Goal: Information Seeking & Learning: Check status

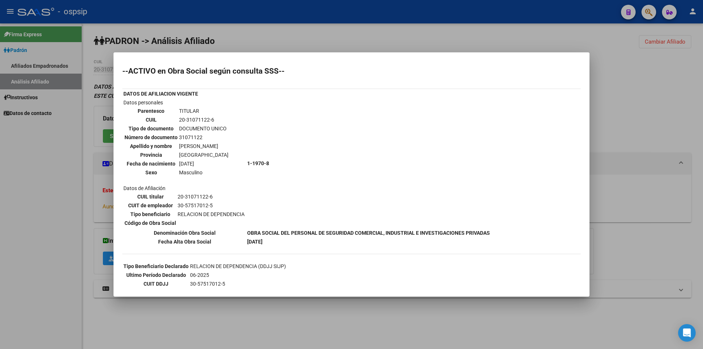
click at [309, 38] on div at bounding box center [351, 174] width 703 height 349
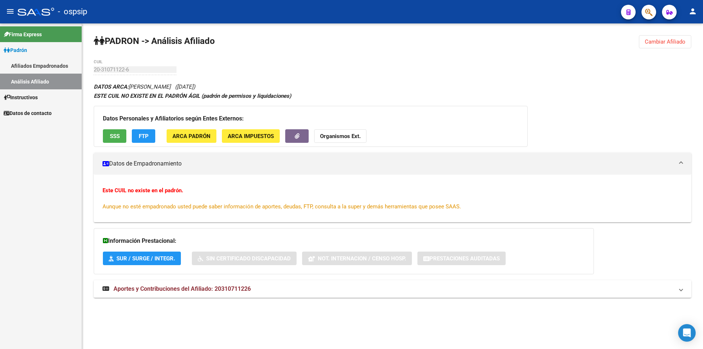
click at [656, 38] on span "Cambiar Afiliado" at bounding box center [665, 41] width 41 height 7
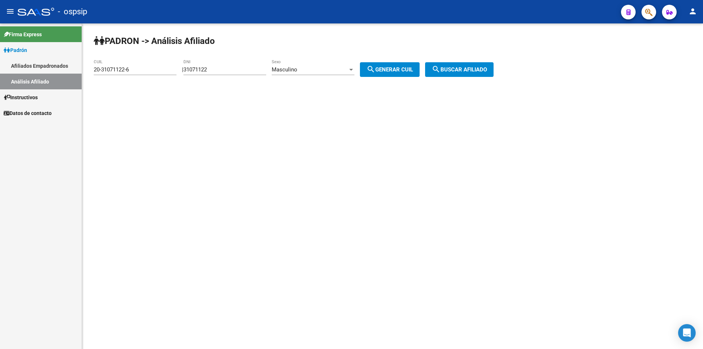
click at [241, 68] on input "31071122" at bounding box center [225, 69] width 83 height 7
click at [249, 73] on div "31071122 DNI" at bounding box center [225, 67] width 83 height 16
click at [249, 73] on input "31071122" at bounding box center [225, 69] width 83 height 7
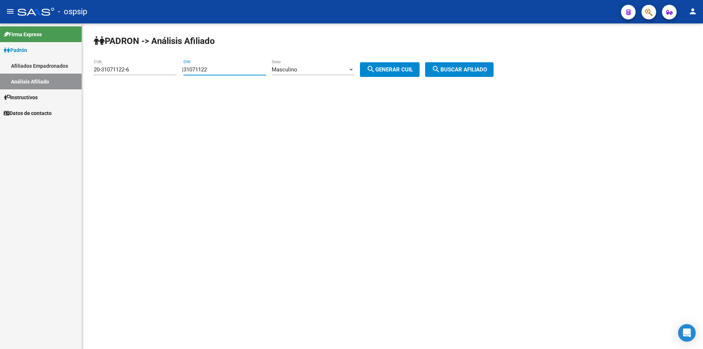
paste input "number"
click at [266, 68] on input "DNI" at bounding box center [225, 69] width 83 height 7
paste input "41073963"
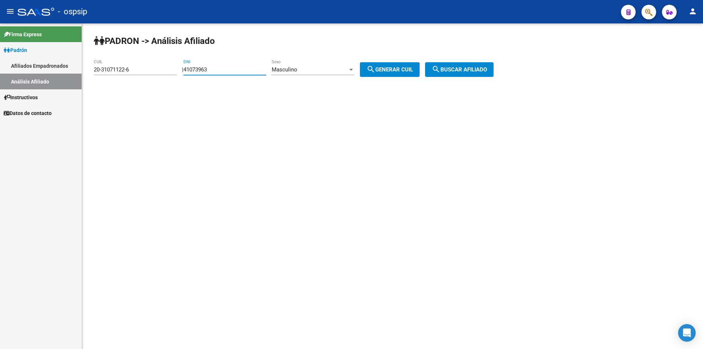
type input "41073963"
drag, startPoint x: 387, startPoint y: 71, endPoint x: 440, endPoint y: 71, distance: 53.9
click at [387, 71] on span "search Generar CUIL" at bounding box center [390, 69] width 47 height 7
type input "20-41073963-2"
click at [459, 69] on span "search Buscar afiliado" at bounding box center [459, 69] width 55 height 7
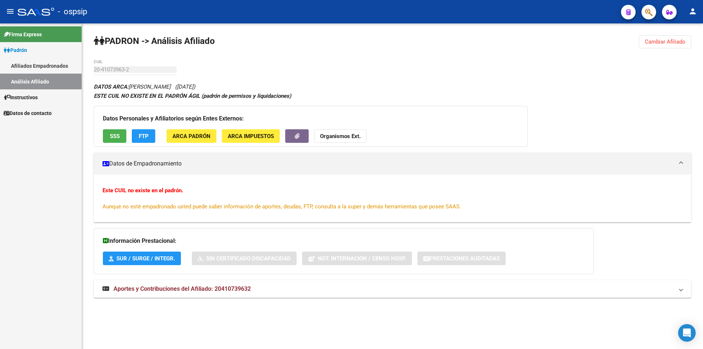
click at [115, 125] on div "Datos Personales y Afiliatorios según Entes Externos: SSS FTP ARCA Padrón ARCA …" at bounding box center [311, 126] width 434 height 41
click at [117, 136] on span "SSS" at bounding box center [115, 136] width 10 height 7
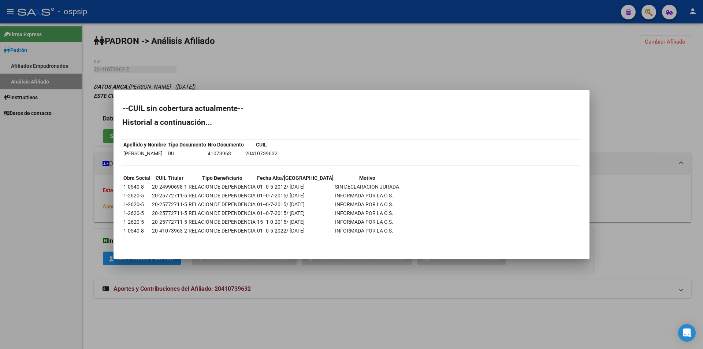
click at [157, 152] on td "[PERSON_NAME]" at bounding box center [145, 153] width 44 height 8
click at [167, 151] on td "[PERSON_NAME]" at bounding box center [145, 153] width 44 height 8
drag, startPoint x: 136, startPoint y: 151, endPoint x: 188, endPoint y: 159, distance: 53.0
click at [136, 151] on td "[PERSON_NAME]" at bounding box center [145, 153] width 44 height 8
drag, startPoint x: 549, startPoint y: 77, endPoint x: 563, endPoint y: 75, distance: 14.0
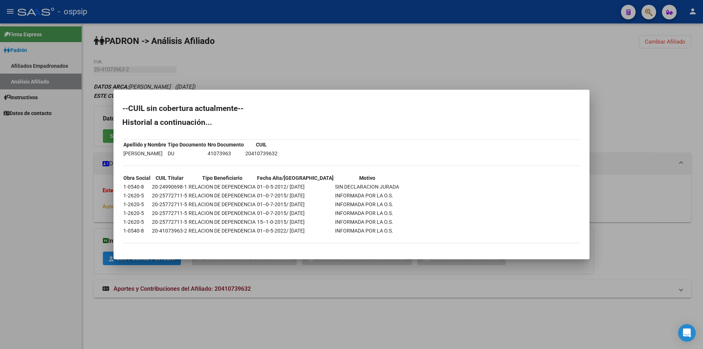
click at [559, 76] on div at bounding box center [351, 174] width 703 height 349
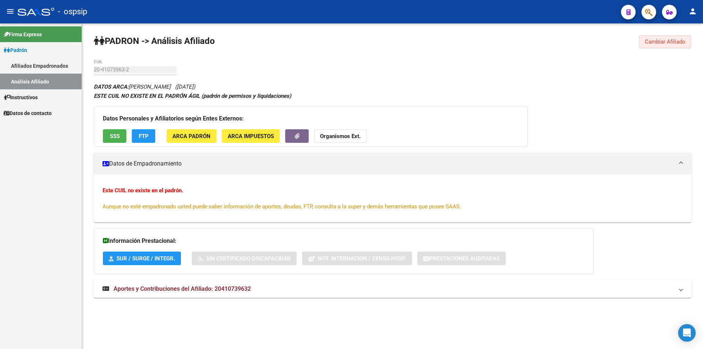
click at [646, 41] on span "Cambiar Afiliado" at bounding box center [665, 41] width 41 height 7
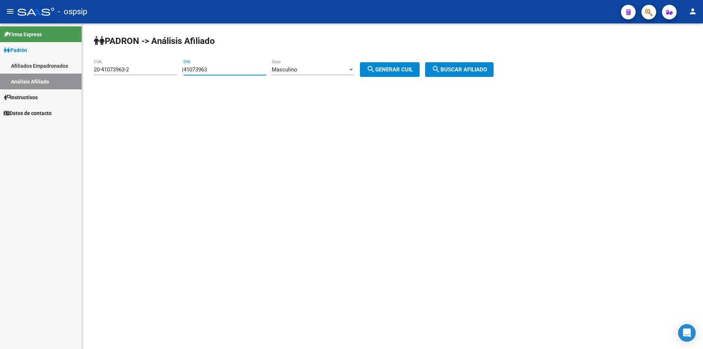
click at [239, 66] on input "41073963" at bounding box center [225, 69] width 83 height 7
paste input "33762303"
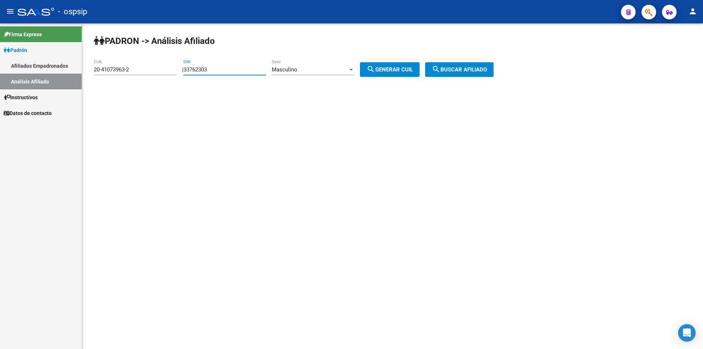
type input "33762303"
click at [342, 70] on div "Masculino" at bounding box center [310, 69] width 76 height 7
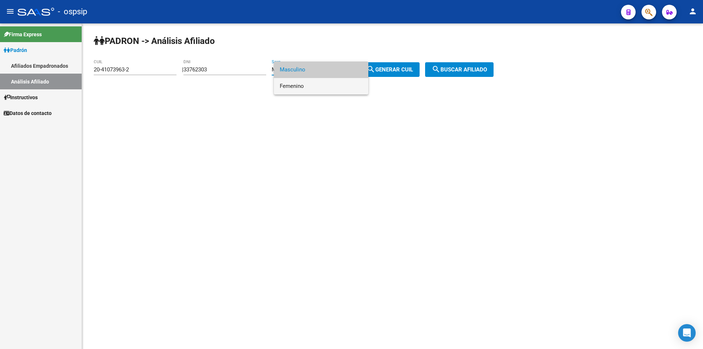
drag, startPoint x: 337, startPoint y: 85, endPoint x: 346, endPoint y: 85, distance: 8.5
click at [337, 86] on span "Femenino" at bounding box center [321, 86] width 83 height 16
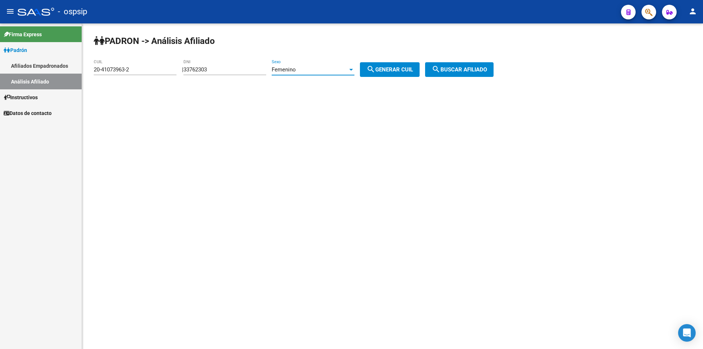
drag, startPoint x: 382, startPoint y: 69, endPoint x: 387, endPoint y: 69, distance: 5.1
click at [376, 69] on mat-icon "search" at bounding box center [371, 69] width 9 height 9
type input "23-33762303-4"
click at [402, 65] on button "search Generar CUIL" at bounding box center [390, 69] width 60 height 15
click at [405, 69] on span "search Generar CUIL" at bounding box center [390, 69] width 47 height 7
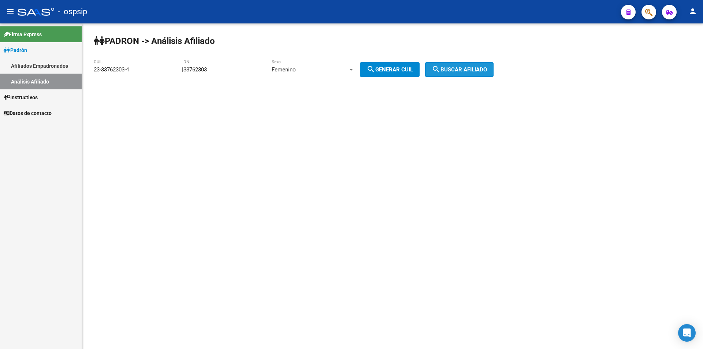
click at [461, 66] on span "search Buscar afiliado" at bounding box center [459, 69] width 55 height 7
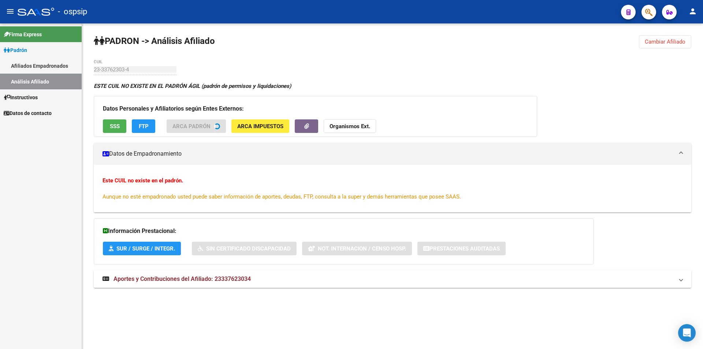
click at [118, 126] on span "SSS" at bounding box center [115, 126] width 10 height 7
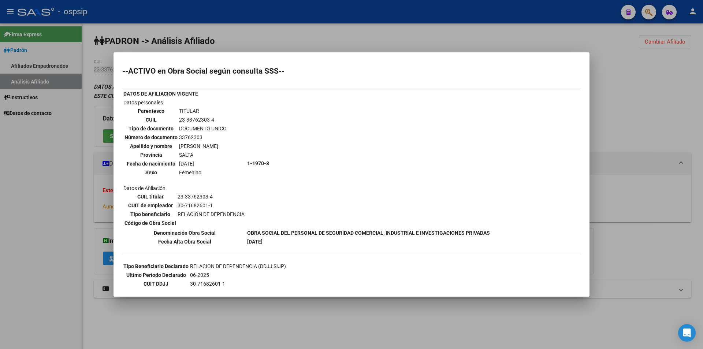
click at [254, 247] on div "--ACTIVO en Obra Social según consulta SSS-- DATOS DE AFILIACION VIGENTE Datos …" at bounding box center [351, 206] width 459 height 278
click at [264, 246] on table "DATOS DE AFILIACION VIGENTE Datos personales Parentesco TITULAR CUIL 23-3376230…" at bounding box center [306, 168] width 369 height 158
click at [283, 242] on td "[DATE]" at bounding box center [369, 242] width 244 height 8
click at [192, 137] on td "33762303" at bounding box center [203, 137] width 48 height 8
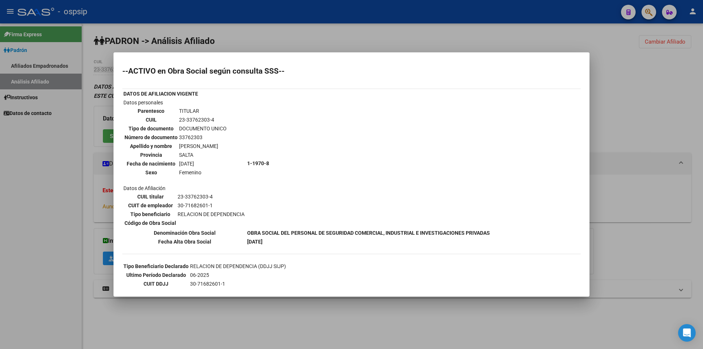
copy td "33762303"
click at [270, 37] on div at bounding box center [351, 174] width 703 height 349
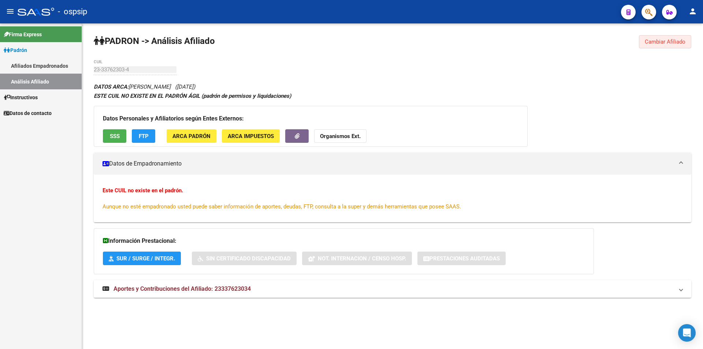
click at [655, 44] on span "Cambiar Afiliado" at bounding box center [665, 41] width 41 height 7
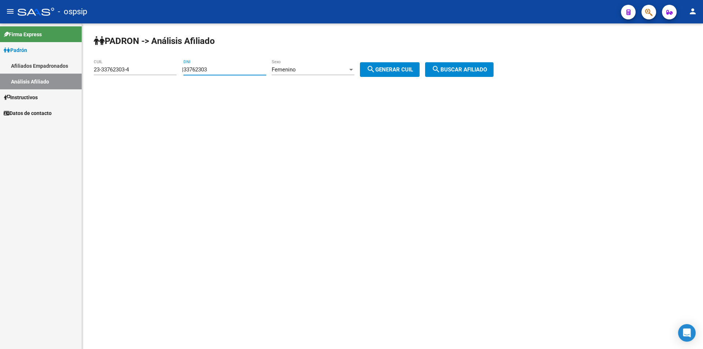
click at [229, 69] on input "33762303" at bounding box center [225, 69] width 83 height 7
click at [231, 69] on input "33762303" at bounding box center [225, 69] width 83 height 7
click at [236, 67] on input "33762303" at bounding box center [225, 69] width 83 height 7
click at [237, 66] on input "33762303" at bounding box center [225, 69] width 83 height 7
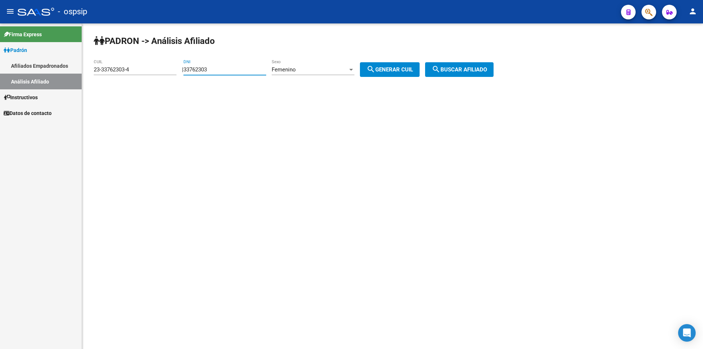
click at [237, 66] on input "33762303" at bounding box center [225, 69] width 83 height 7
drag, startPoint x: 237, startPoint y: 66, endPoint x: 240, endPoint y: 70, distance: 4.0
click at [239, 70] on input "33762303" at bounding box center [225, 69] width 83 height 7
paste input "20257727115"
type input "20257727115"
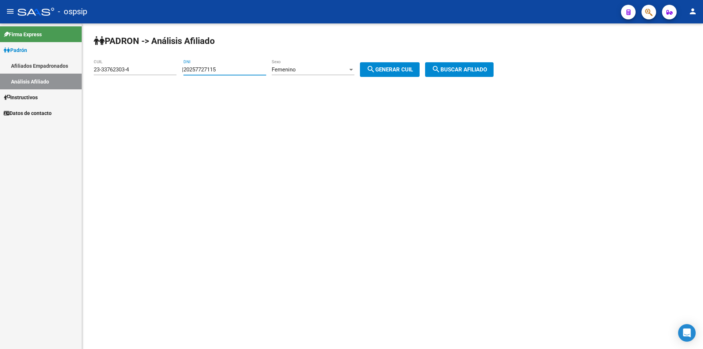
click at [318, 67] on div "Femenino" at bounding box center [310, 69] width 76 height 7
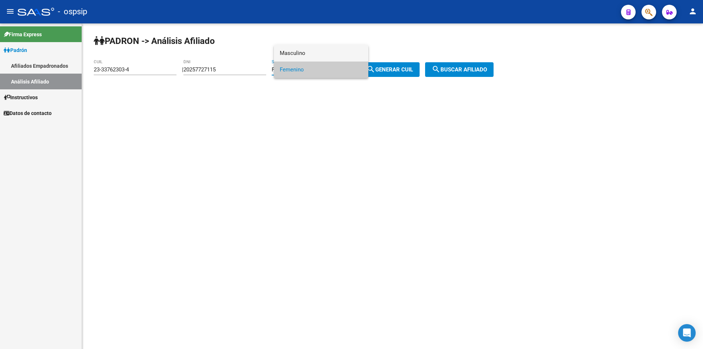
click at [336, 53] on span "Masculino" at bounding box center [321, 53] width 83 height 16
click at [404, 66] on span "search Generar CUIL" at bounding box center [390, 69] width 47 height 7
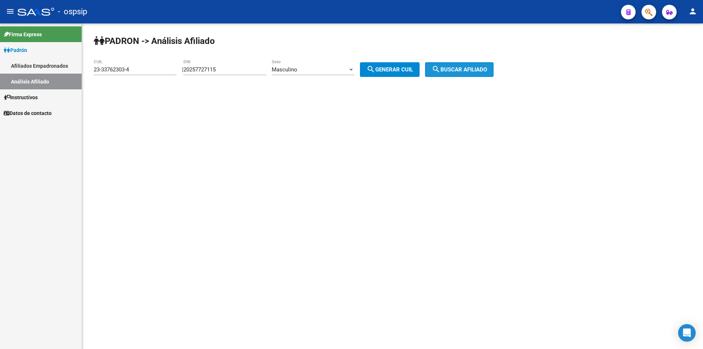
click at [460, 66] on span "search Buscar afiliado" at bounding box center [459, 69] width 55 height 7
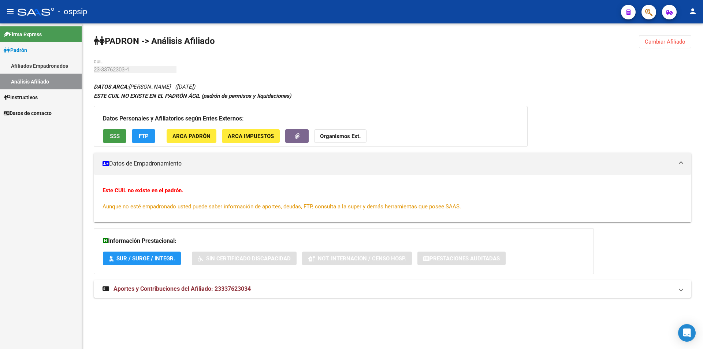
click at [118, 136] on span "SSS" at bounding box center [115, 136] width 10 height 7
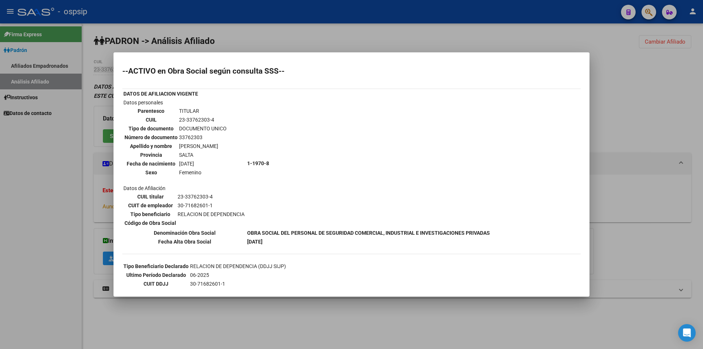
click at [404, 27] on div at bounding box center [351, 174] width 703 height 349
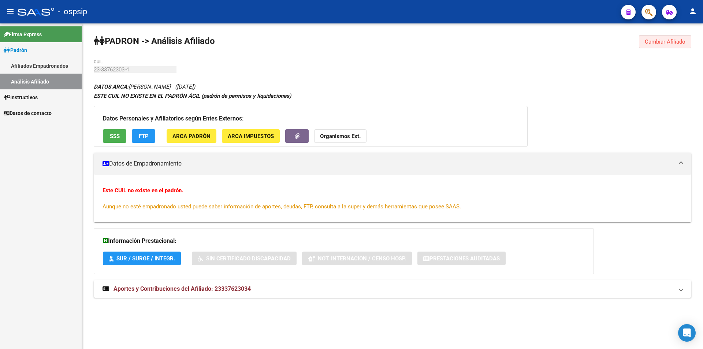
drag, startPoint x: 669, startPoint y: 41, endPoint x: 471, endPoint y: 44, distance: 198.2
click at [669, 41] on span "Cambiar Afiliado" at bounding box center [665, 41] width 41 height 7
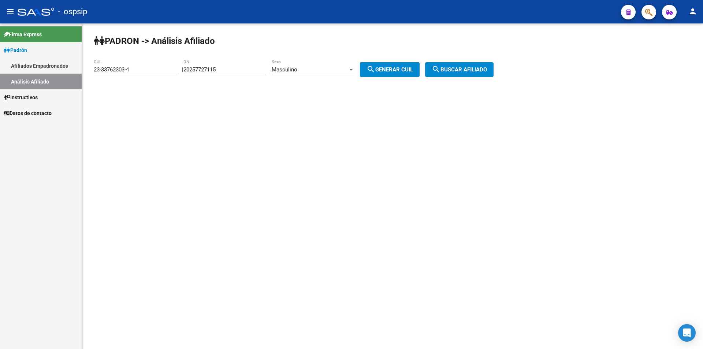
click at [236, 71] on input "20257727115" at bounding box center [225, 69] width 83 height 7
paste input "5772711"
type input "25772711"
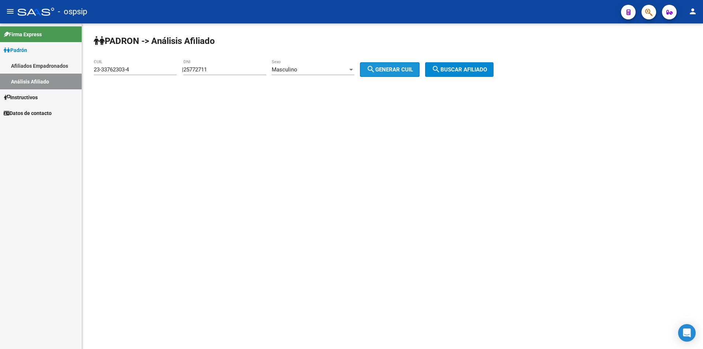
drag, startPoint x: 384, startPoint y: 69, endPoint x: 479, endPoint y: 69, distance: 94.9
click at [389, 69] on span "search Generar CUIL" at bounding box center [390, 69] width 47 height 7
type input "20-25772711-5"
click at [480, 69] on span "search Buscar afiliado" at bounding box center [459, 69] width 55 height 7
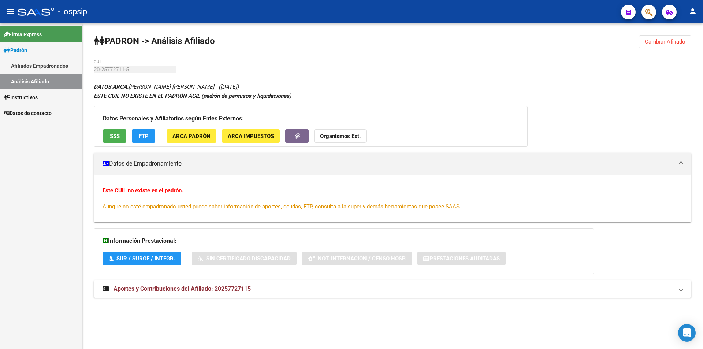
click at [117, 125] on div "Datos Personales y Afiliatorios según Entes Externos: SSS FTP ARCA Padrón ARCA …" at bounding box center [311, 126] width 434 height 41
click at [116, 133] on span "SSS" at bounding box center [115, 136] width 10 height 7
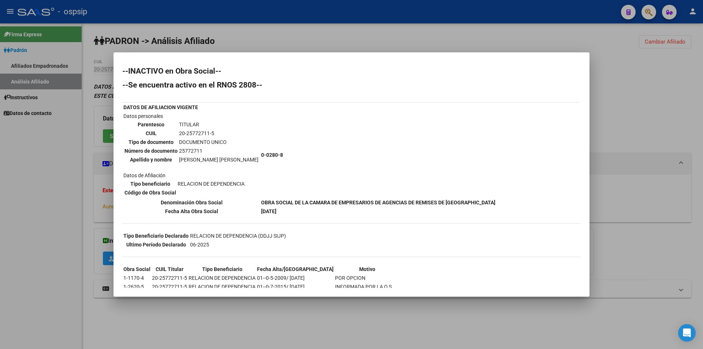
drag, startPoint x: 240, startPoint y: 158, endPoint x: 179, endPoint y: 159, distance: 61.6
click at [179, 159] on table "Parentesco TITULAR CUIL 20-25772711-5 Tipo de documento DOCUMENTO UNICO Número …" at bounding box center [191, 142] width 136 height 45
copy td "[PERSON_NAME] [PERSON_NAME]"
click at [198, 132] on td "20-25772711-5" at bounding box center [219, 133] width 80 height 8
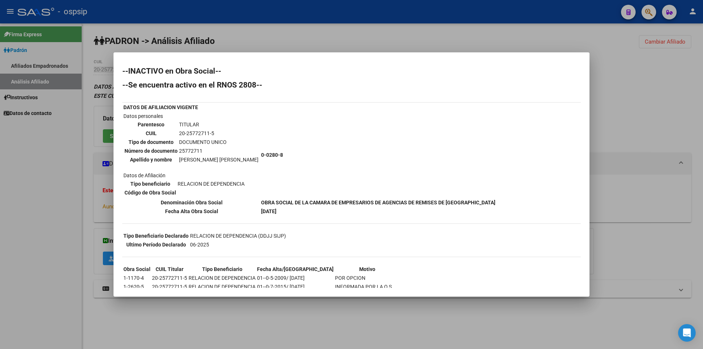
click at [198, 132] on td "20-25772711-5" at bounding box center [219, 133] width 80 height 8
copy tbody "20-25772711-5"
